Goal: Find specific page/section: Find specific page/section

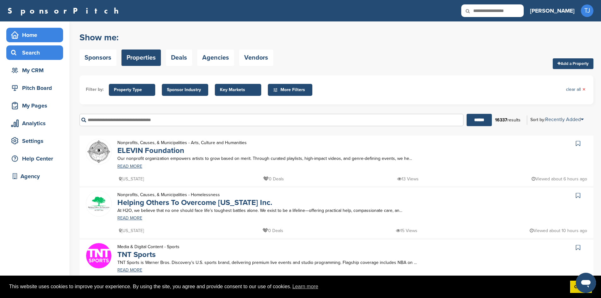
click at [23, 35] on div "Home" at bounding box center [36, 34] width 54 height 11
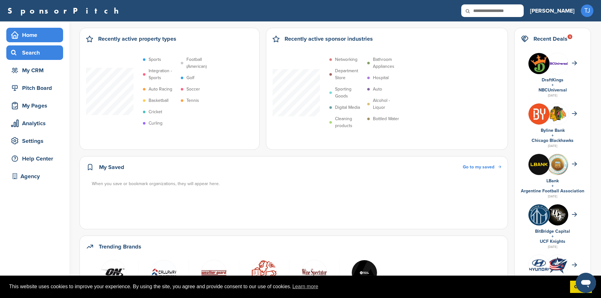
click at [36, 54] on div "Search" at bounding box center [36, 52] width 54 height 11
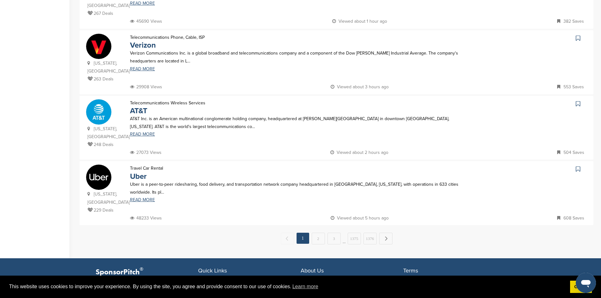
scroll to position [566, 0]
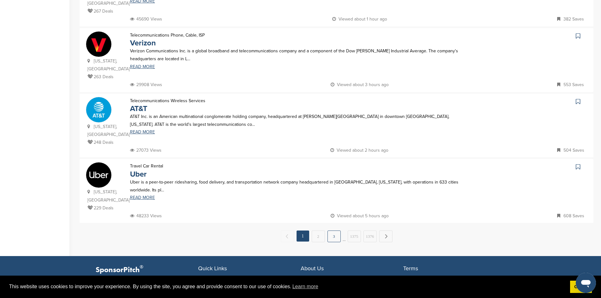
click at [334, 230] on link "3" at bounding box center [333, 236] width 13 height 12
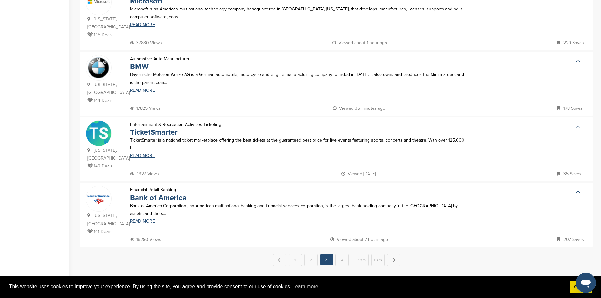
scroll to position [543, 0]
click at [363, 254] on link "1375" at bounding box center [361, 260] width 13 height 12
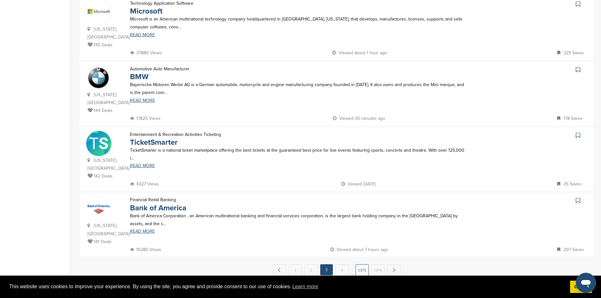
scroll to position [0, 0]
